Goal: Information Seeking & Learning: Compare options

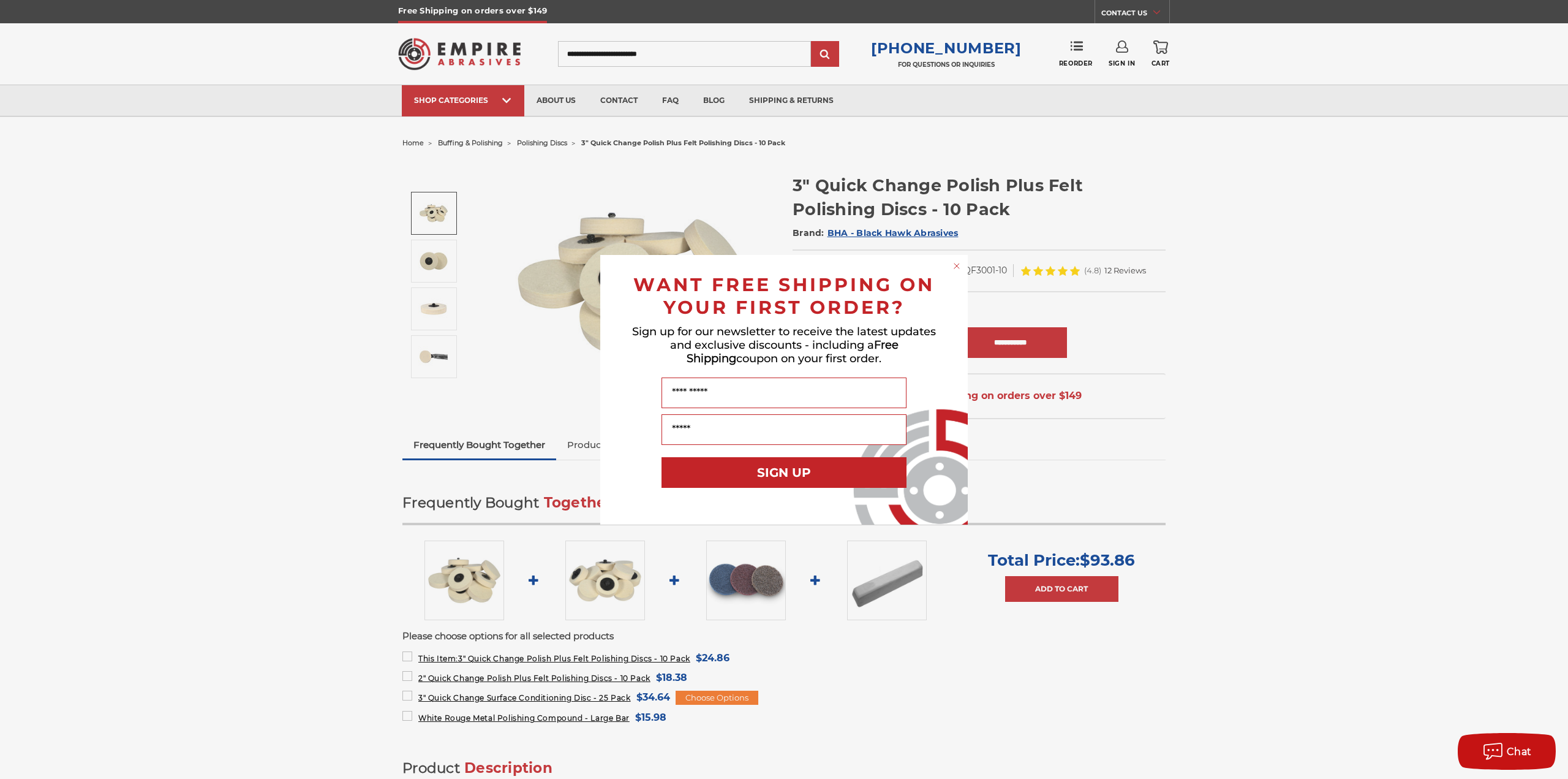
click at [958, 265] on circle "Close dialog" at bounding box center [957, 265] width 12 height 12
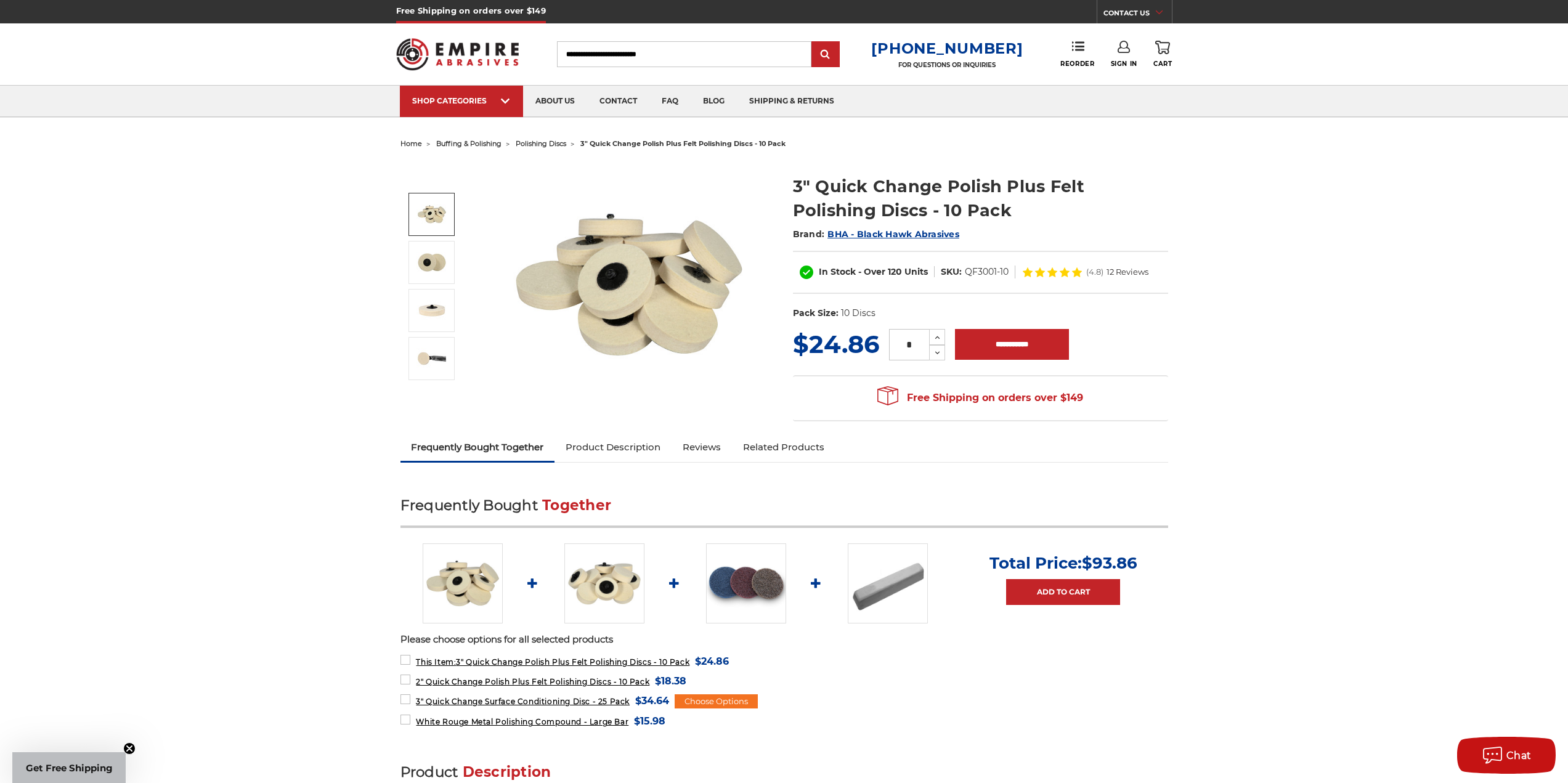
click at [621, 455] on link "Product Description" at bounding box center [613, 447] width 117 height 27
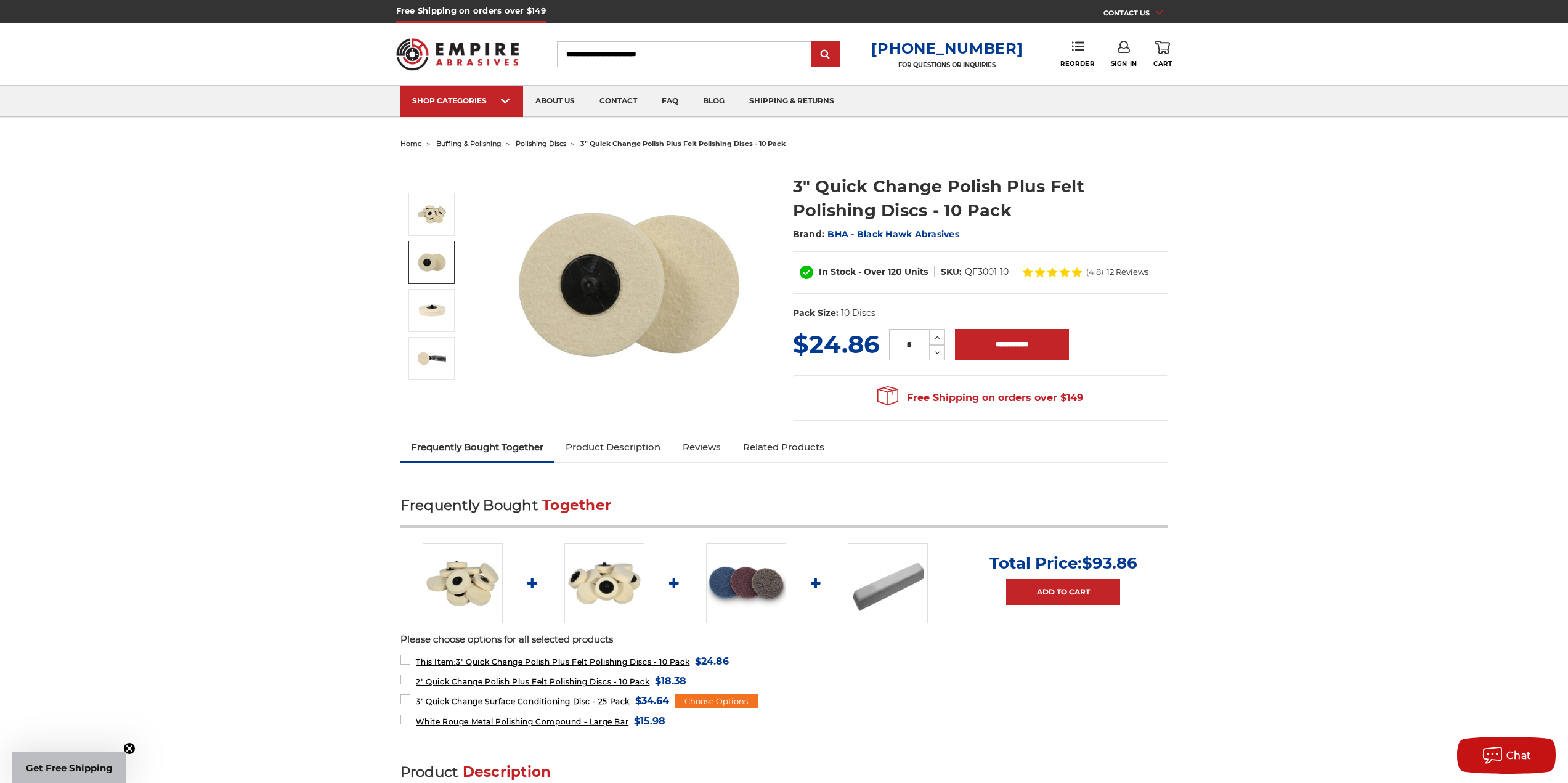
click at [433, 264] on img at bounding box center [432, 262] width 31 height 31
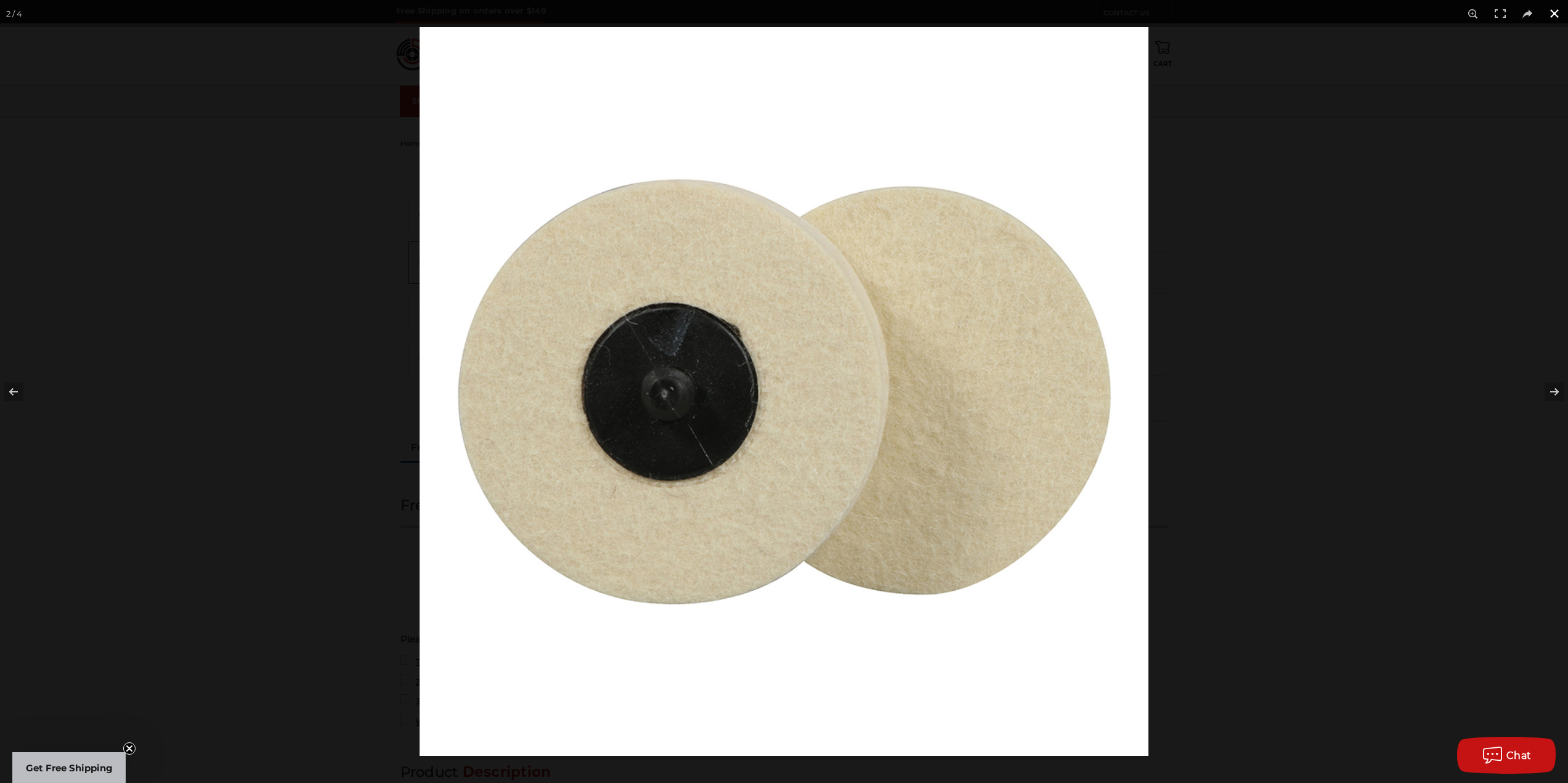
click at [1352, 362] on div at bounding box center [1203, 418] width 1568 height 783
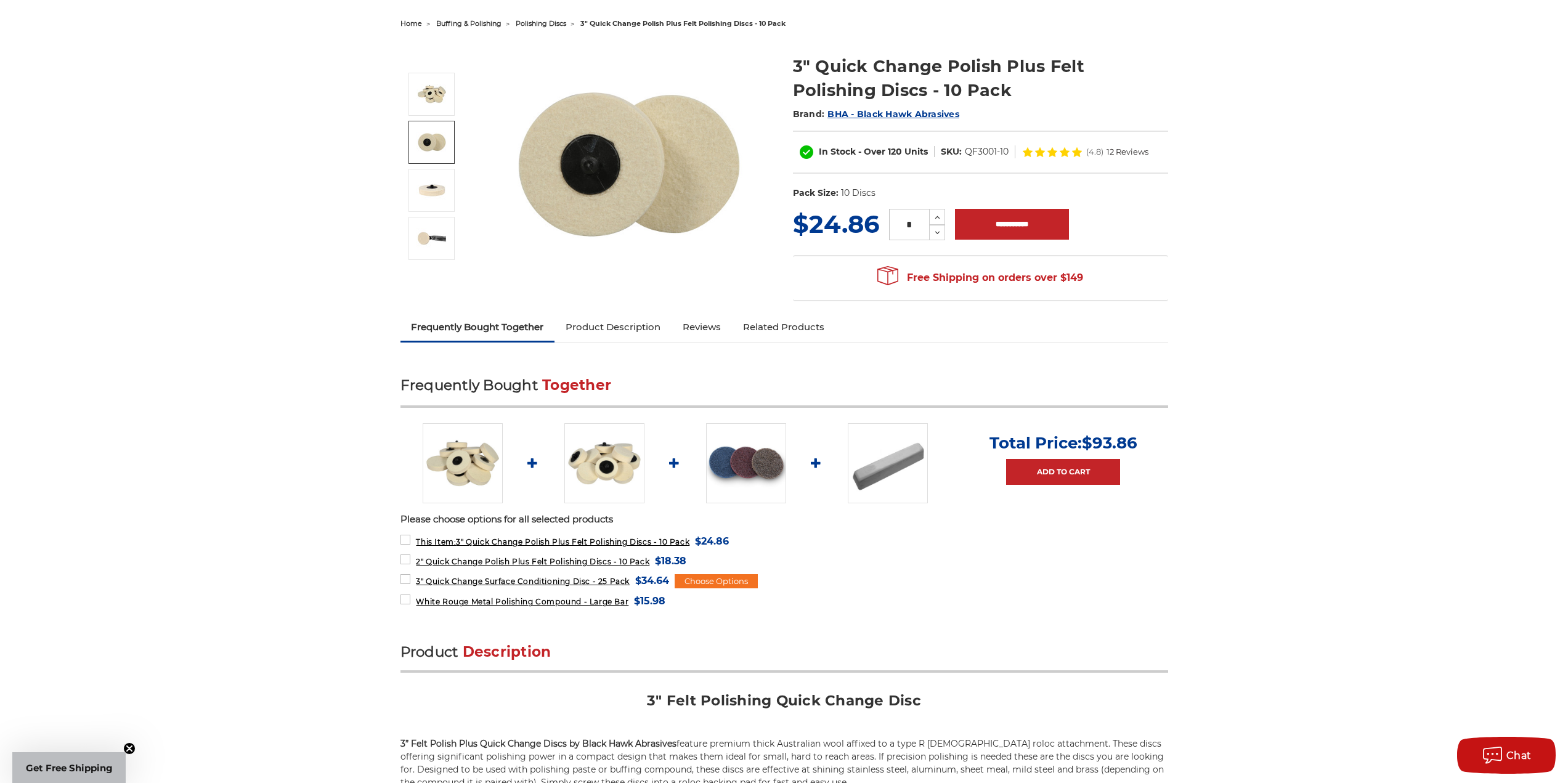
scroll to position [123, 0]
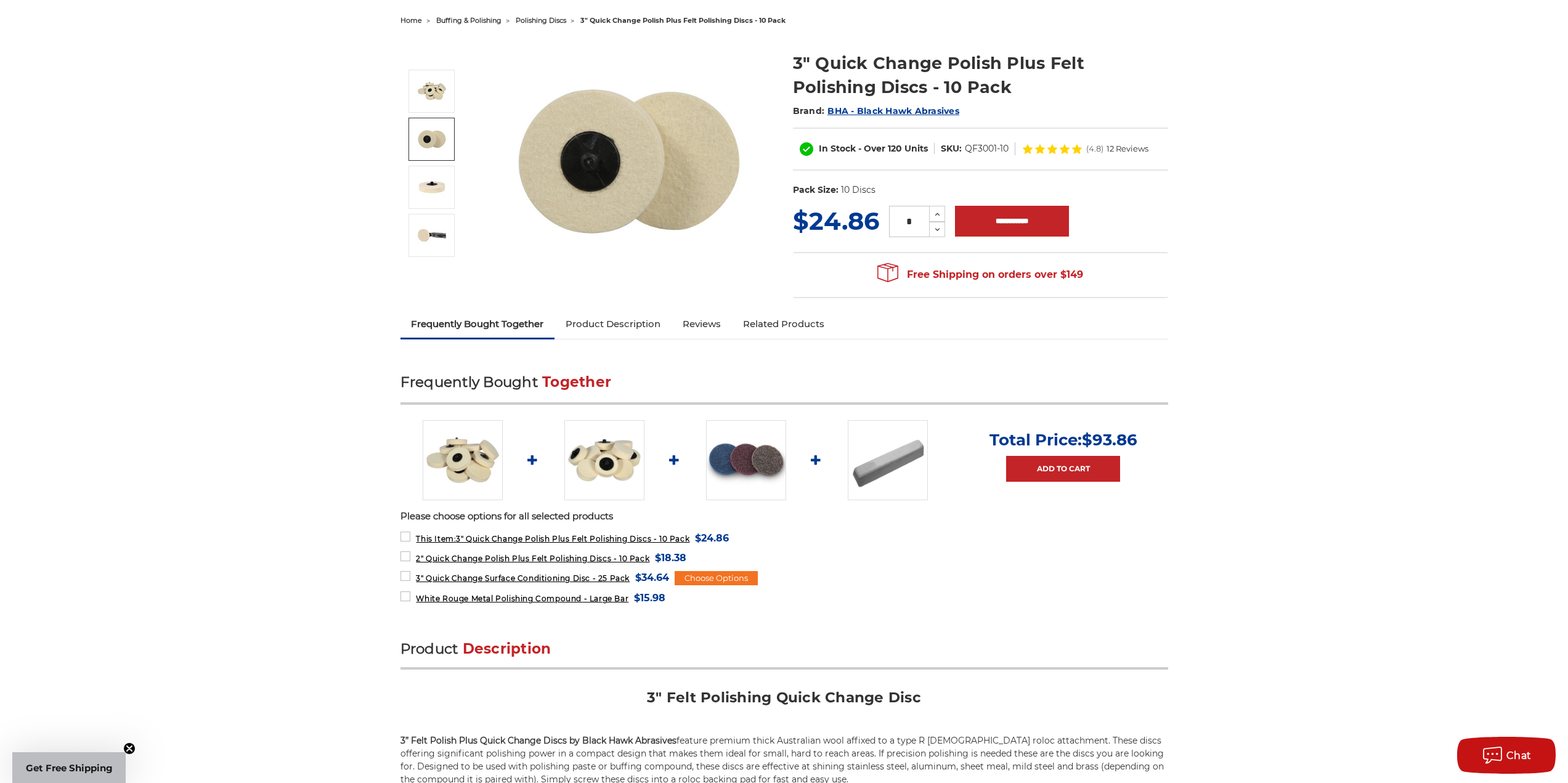
click at [596, 467] on img at bounding box center [604, 460] width 80 height 80
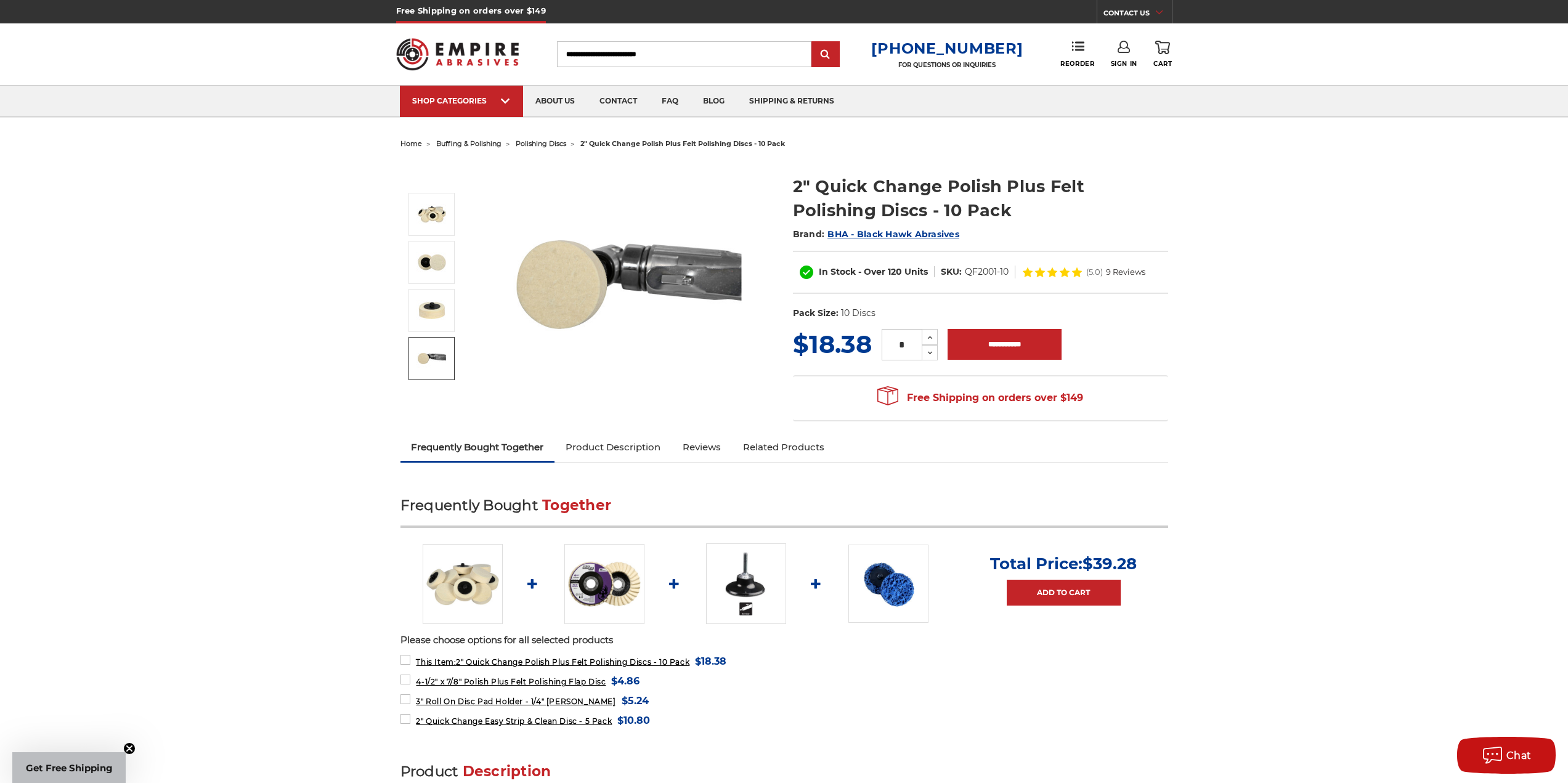
click at [731, 582] on img at bounding box center [746, 583] width 80 height 80
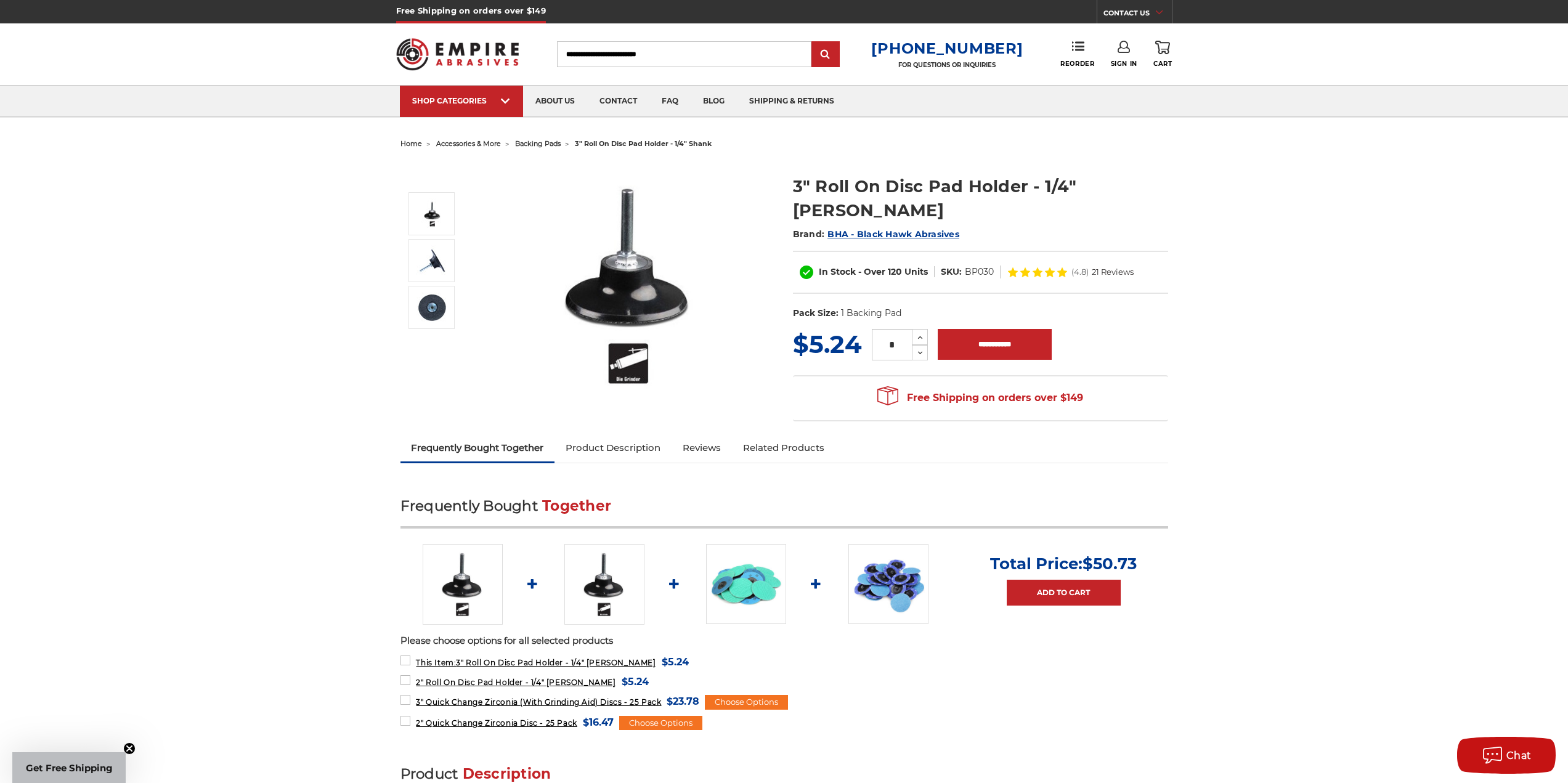
drag, startPoint x: 415, startPoint y: 498, endPoint x: 417, endPoint y: 490, distance: 8.2
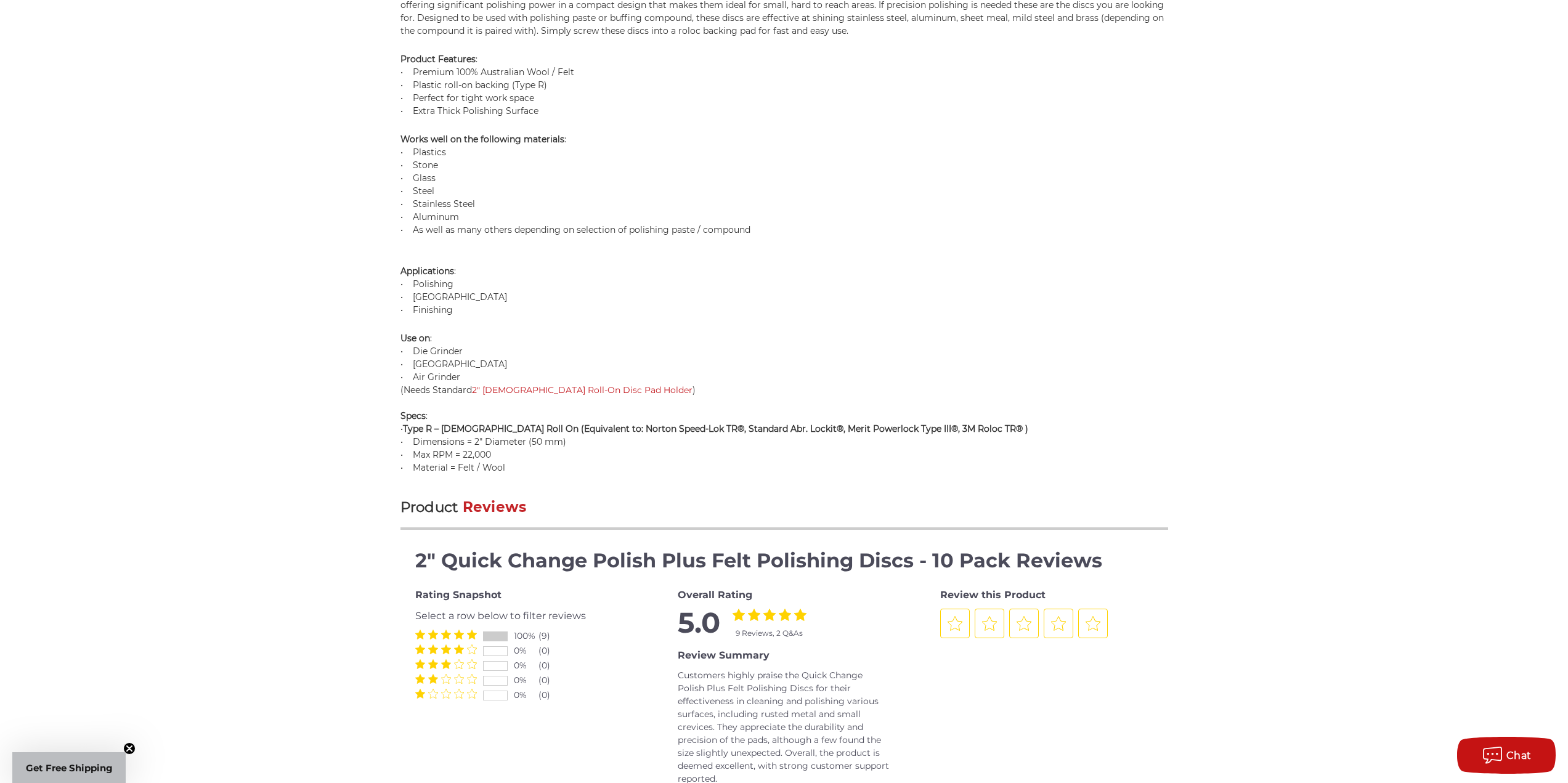
scroll to position [924, 0]
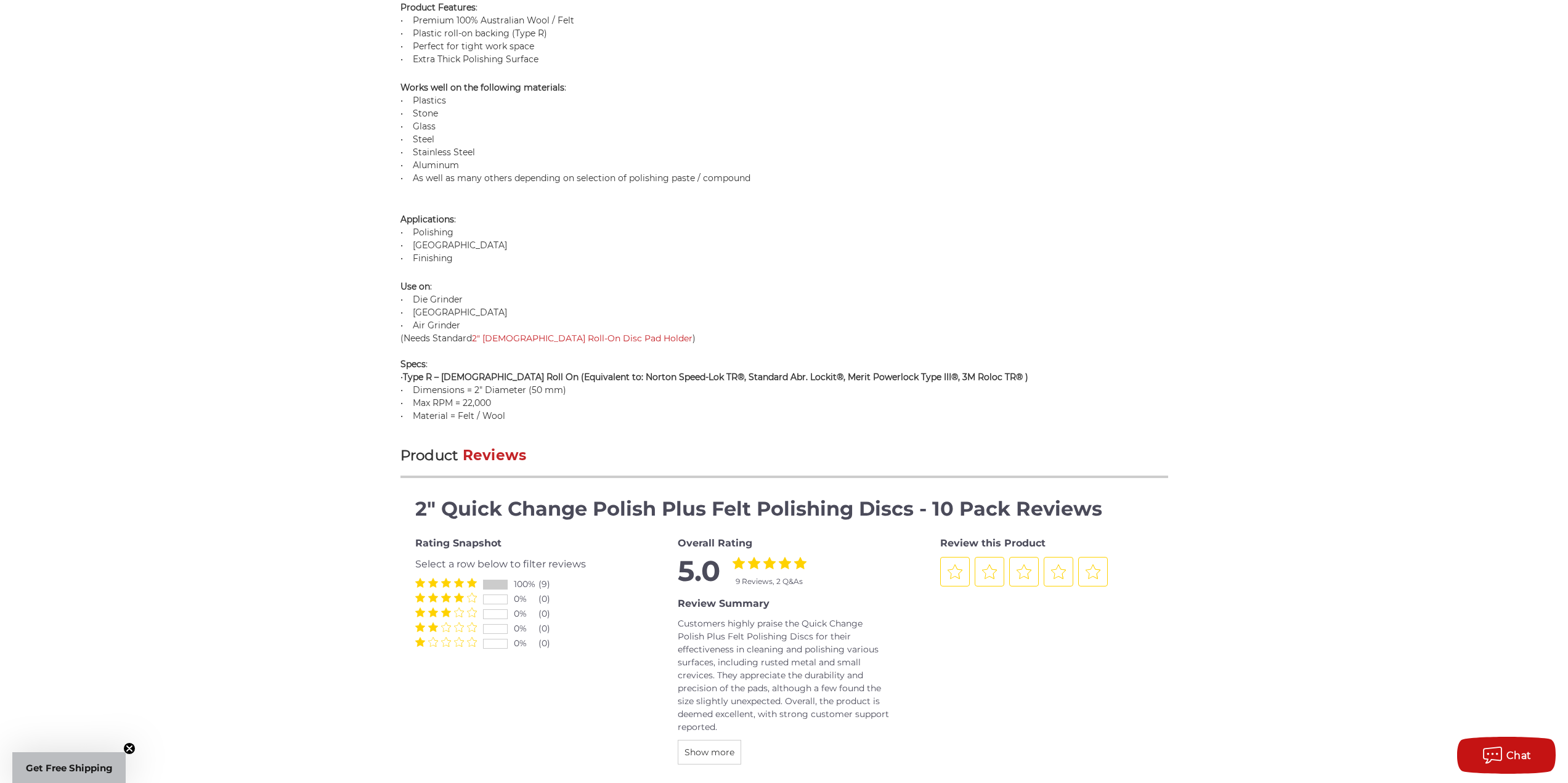
drag, startPoint x: 416, startPoint y: 507, endPoint x: 416, endPoint y: 484, distance: 23.0
